Goal: Find specific fact: Find specific fact

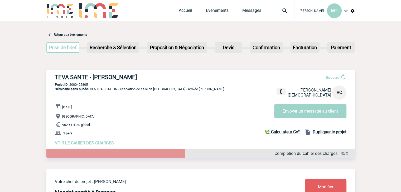
click at [97, 74] on h3 "TEVA SANTE - Virginie CHATAIGNER" at bounding box center [134, 77] width 158 height 7
copy div "TEVA SANTE - Virginie CHATAIGNER"
click at [130, 107] on div "20 Octobre 2025 Metz 962 € HT au global 3 pers. VOIR LE CAHIER DES CHARGES Comp…" at bounding box center [205, 125] width 300 height 42
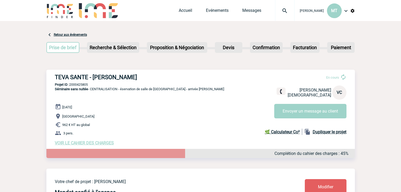
drag, startPoint x: 91, startPoint y: 86, endPoint x: 71, endPoint y: 86, distance: 20.0
click at [71, 86] on p "Projet ID : 2000425805" at bounding box center [200, 85] width 308 height 4
copy p "2000425805"
